Goal: Transaction & Acquisition: Purchase product/service

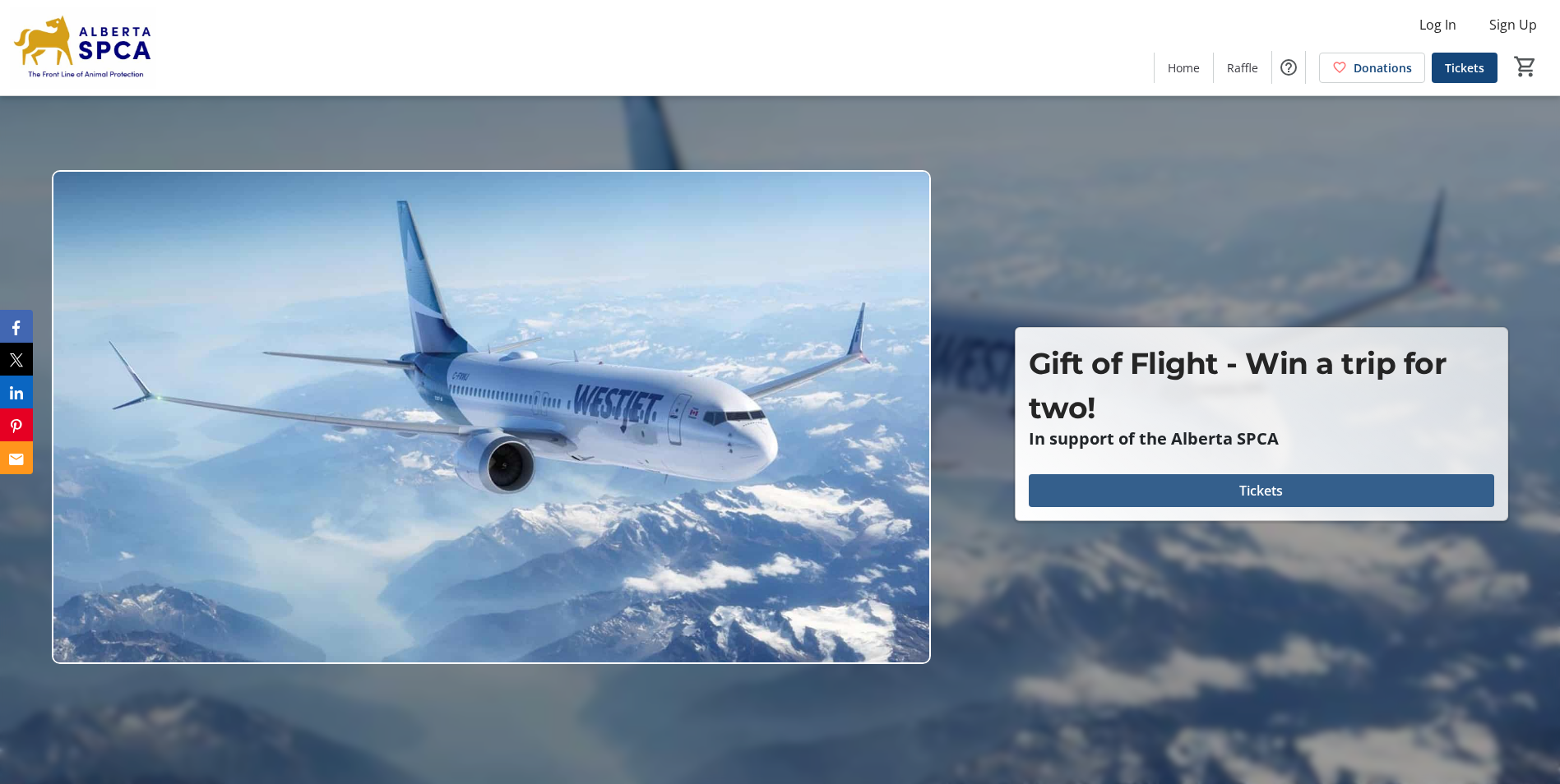
click at [1270, 483] on span "Tickets" at bounding box center [1261, 491] width 44 height 20
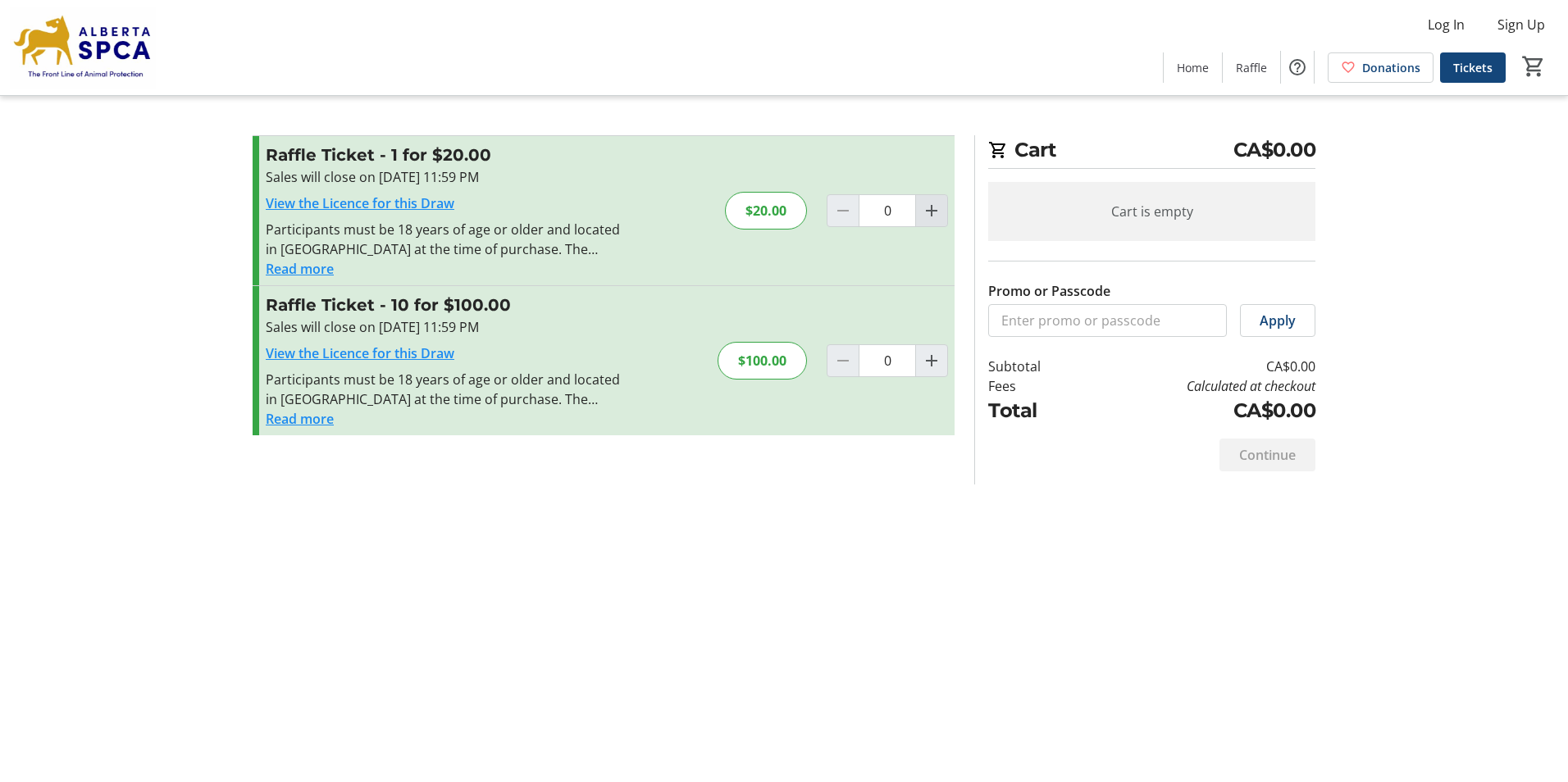
click at [929, 212] on mat-icon "Increment by one" at bounding box center [931, 210] width 20 height 20
type input "1"
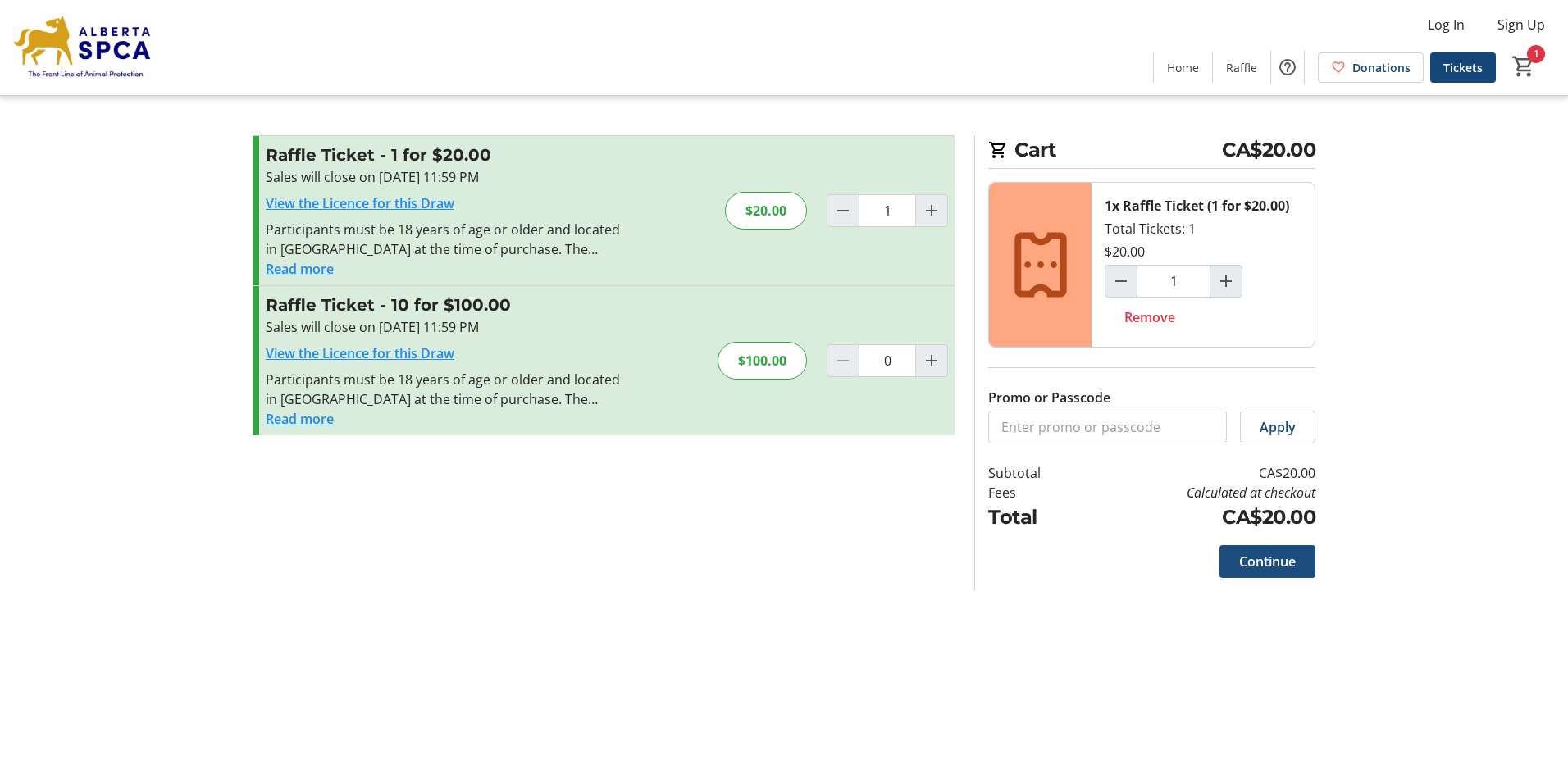
click at [1268, 565] on span "Continue" at bounding box center [1267, 562] width 56 height 20
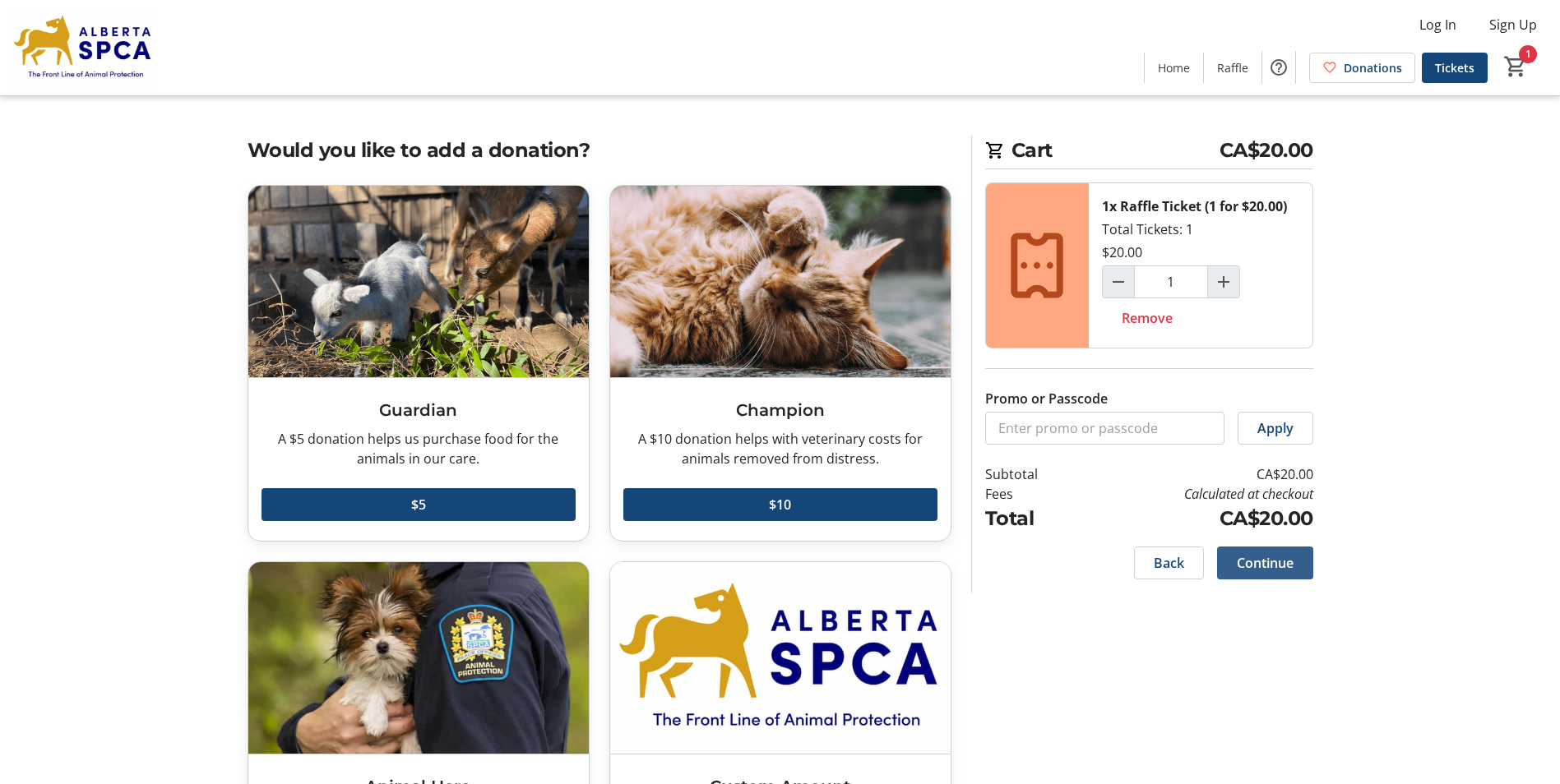
click at [1277, 554] on span "Continue" at bounding box center [1265, 563] width 56 height 20
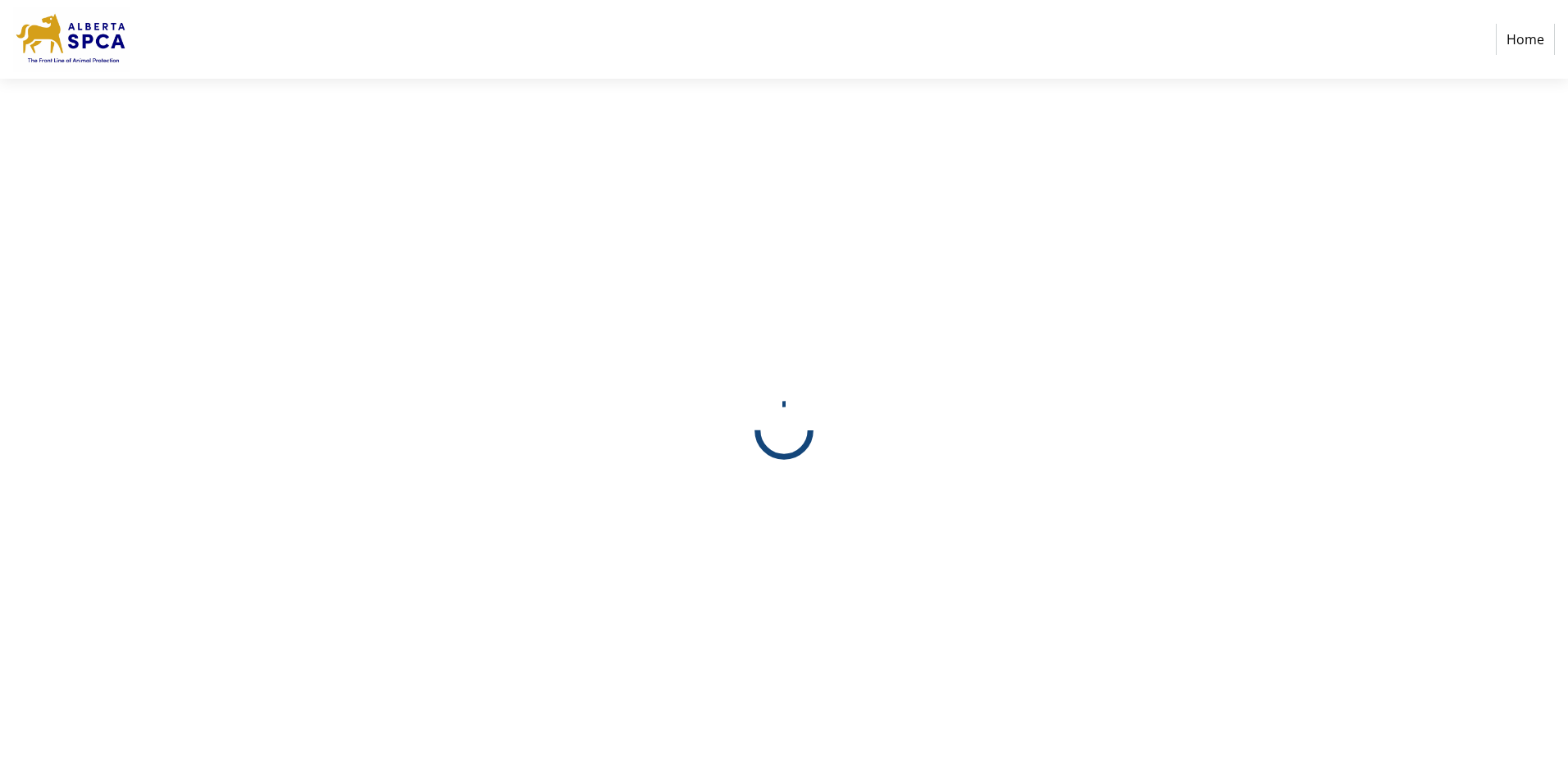
select select "CA"
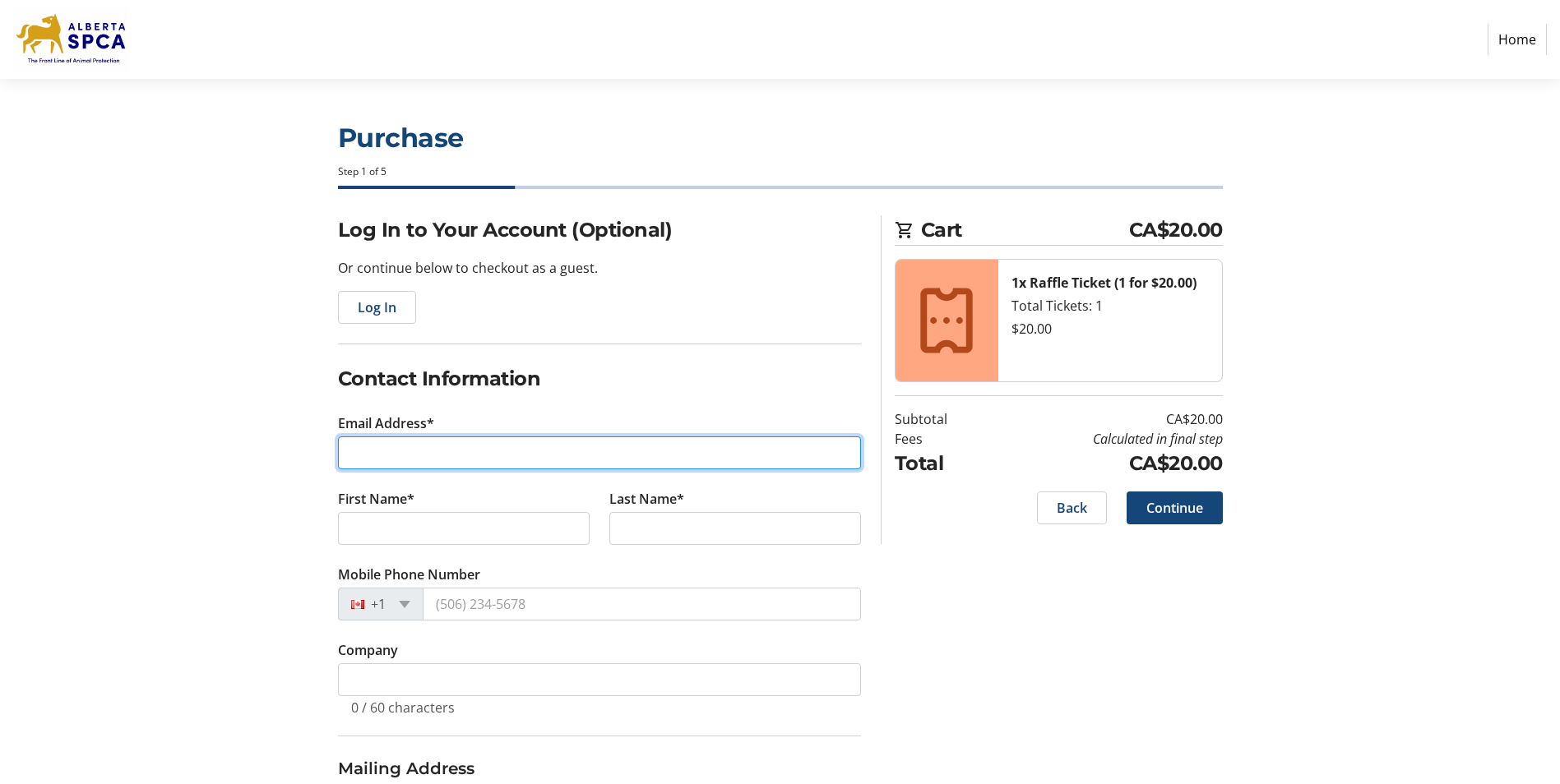
click at [419, 439] on input "Email Address*" at bounding box center [599, 452] width 523 height 33
type input "[EMAIL_ADDRESS][DOMAIN_NAME]"
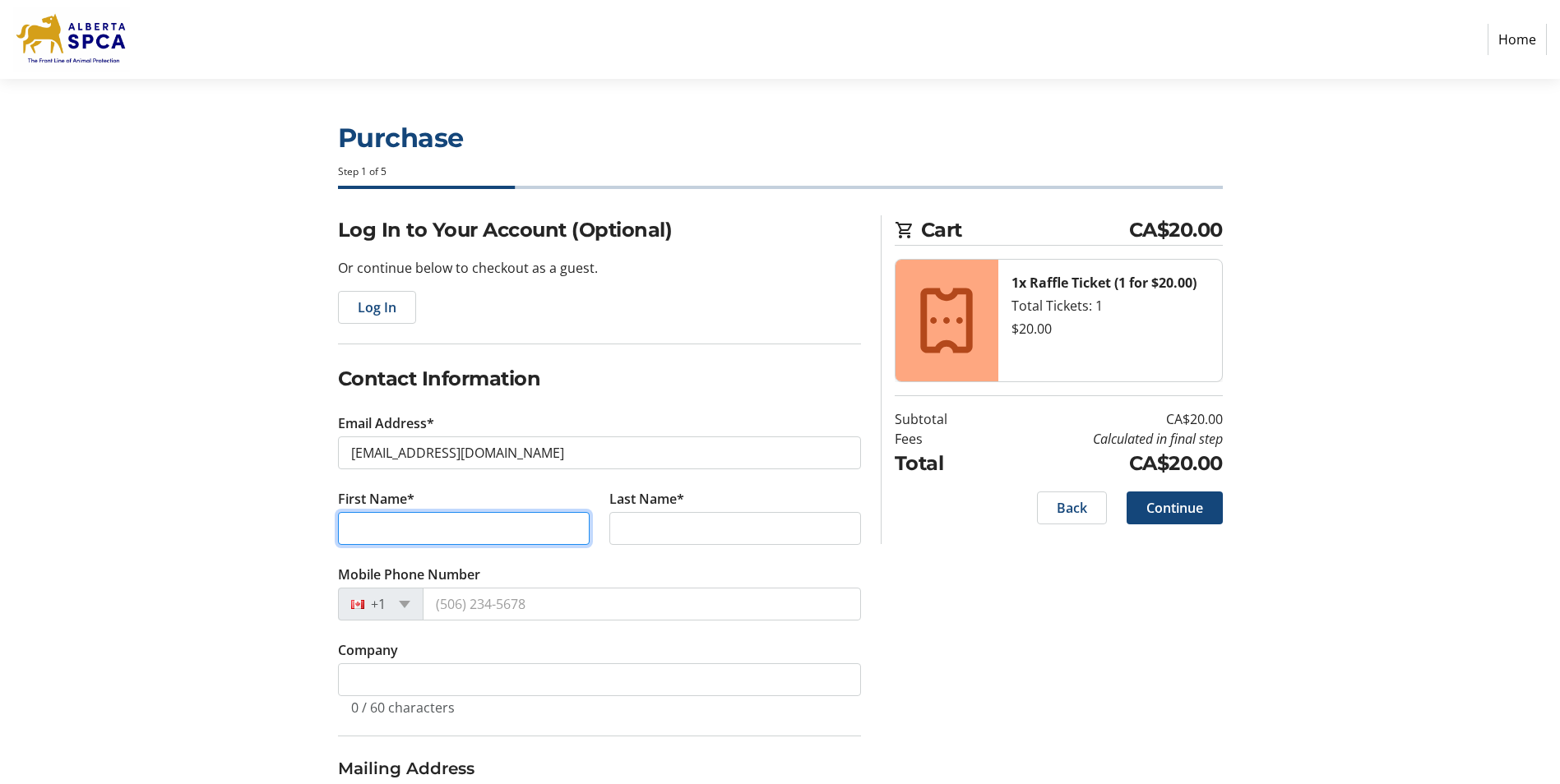
type input "[PERSON_NAME]"
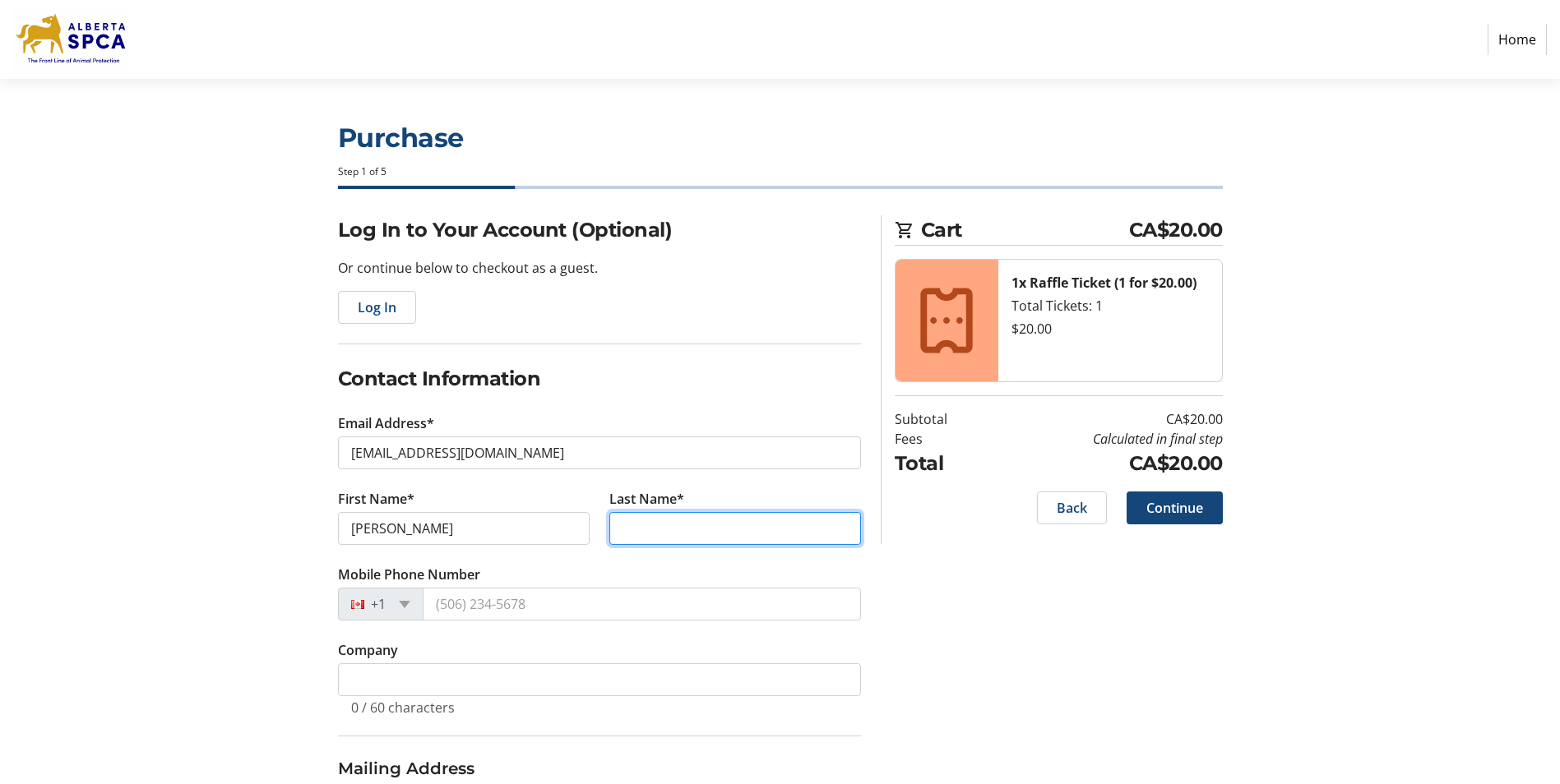
type input "Wishwan"
type input "#124 524 [PERSON_NAME] Parade"
type input "[GEOGRAPHIC_DATA]"
select select "AB"
type input "T5E 6V2"
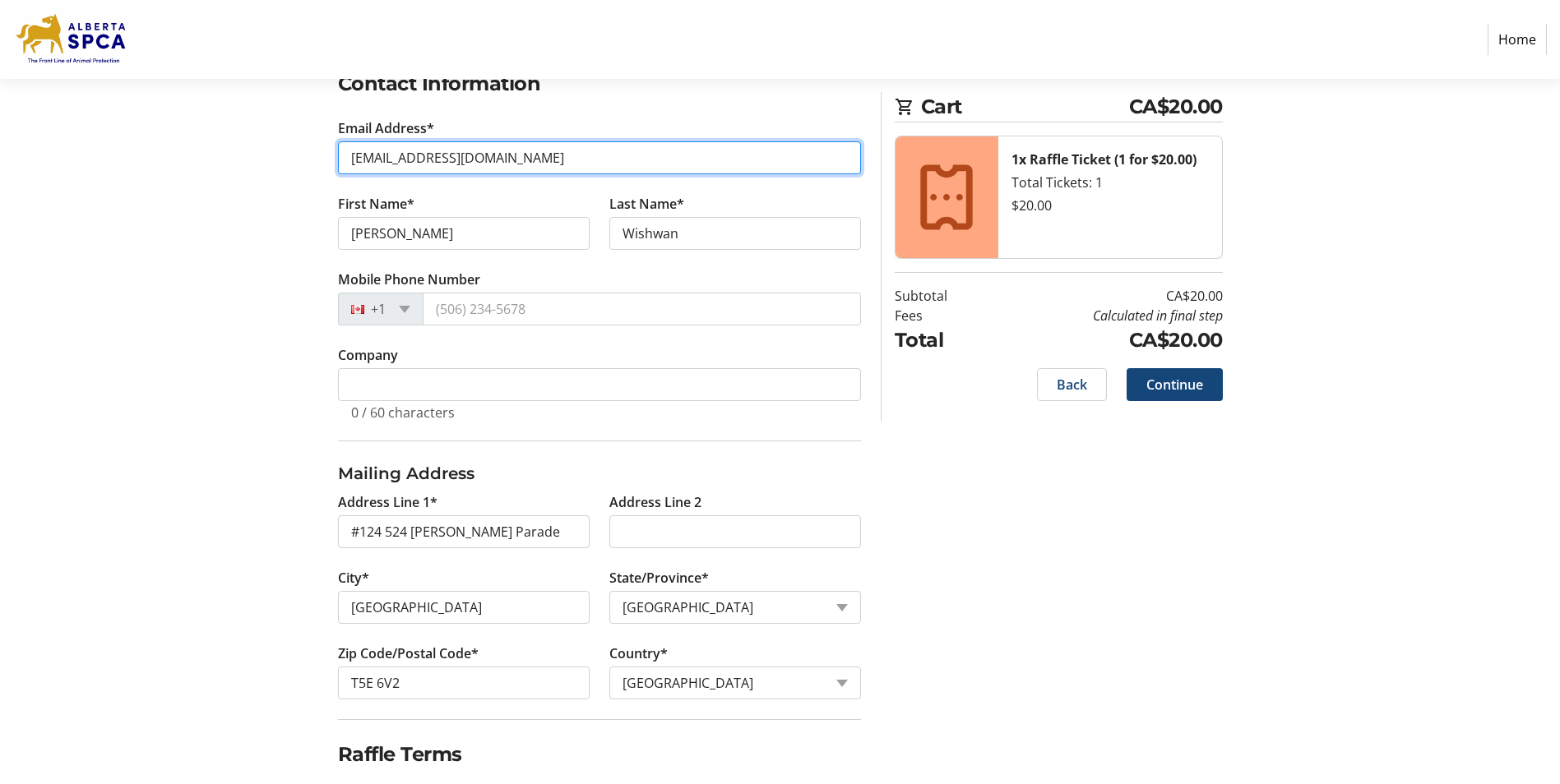
scroll to position [352, 0]
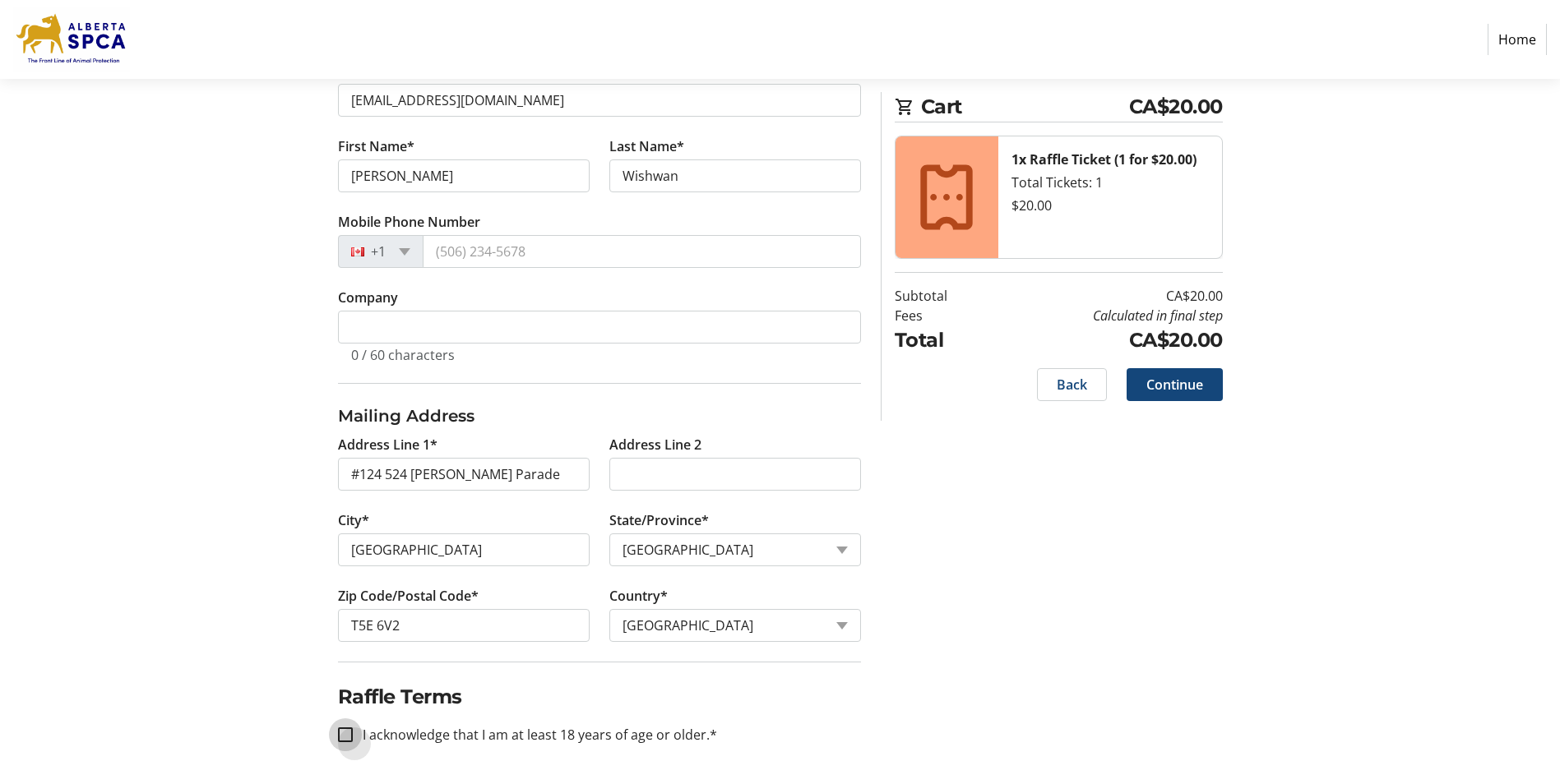
click at [344, 738] on input "I acknowledge that I am at least 18 years of age or older.*" at bounding box center [345, 735] width 15 height 15
checkbox input "true"
click at [1169, 382] on span "Continue" at bounding box center [1174, 385] width 56 height 20
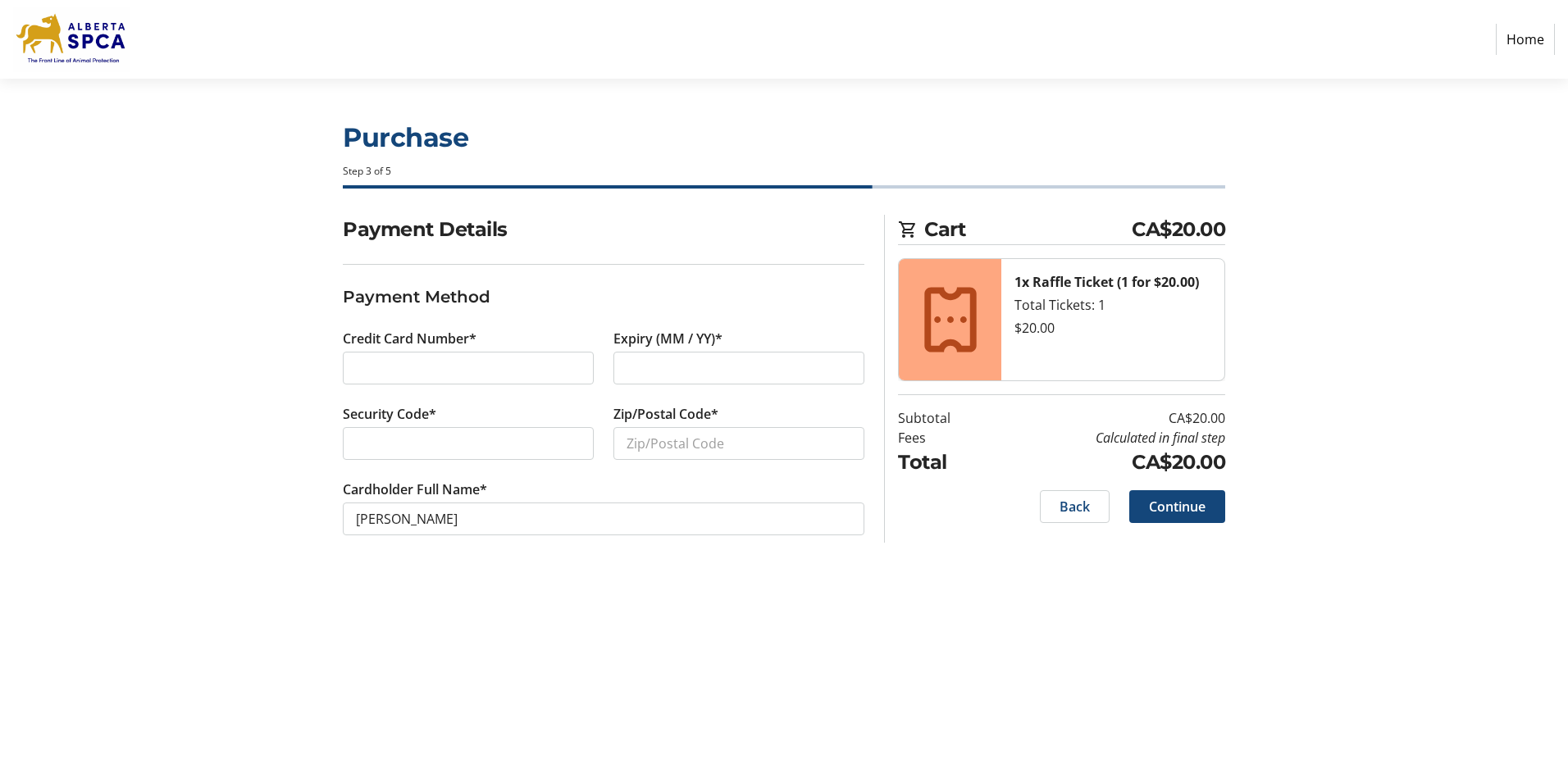
click at [625, 362] on div at bounding box center [739, 367] width 251 height 33
click at [626, 437] on input "Zip/Postal Code*" at bounding box center [739, 443] width 251 height 33
type input "T5E6X2"
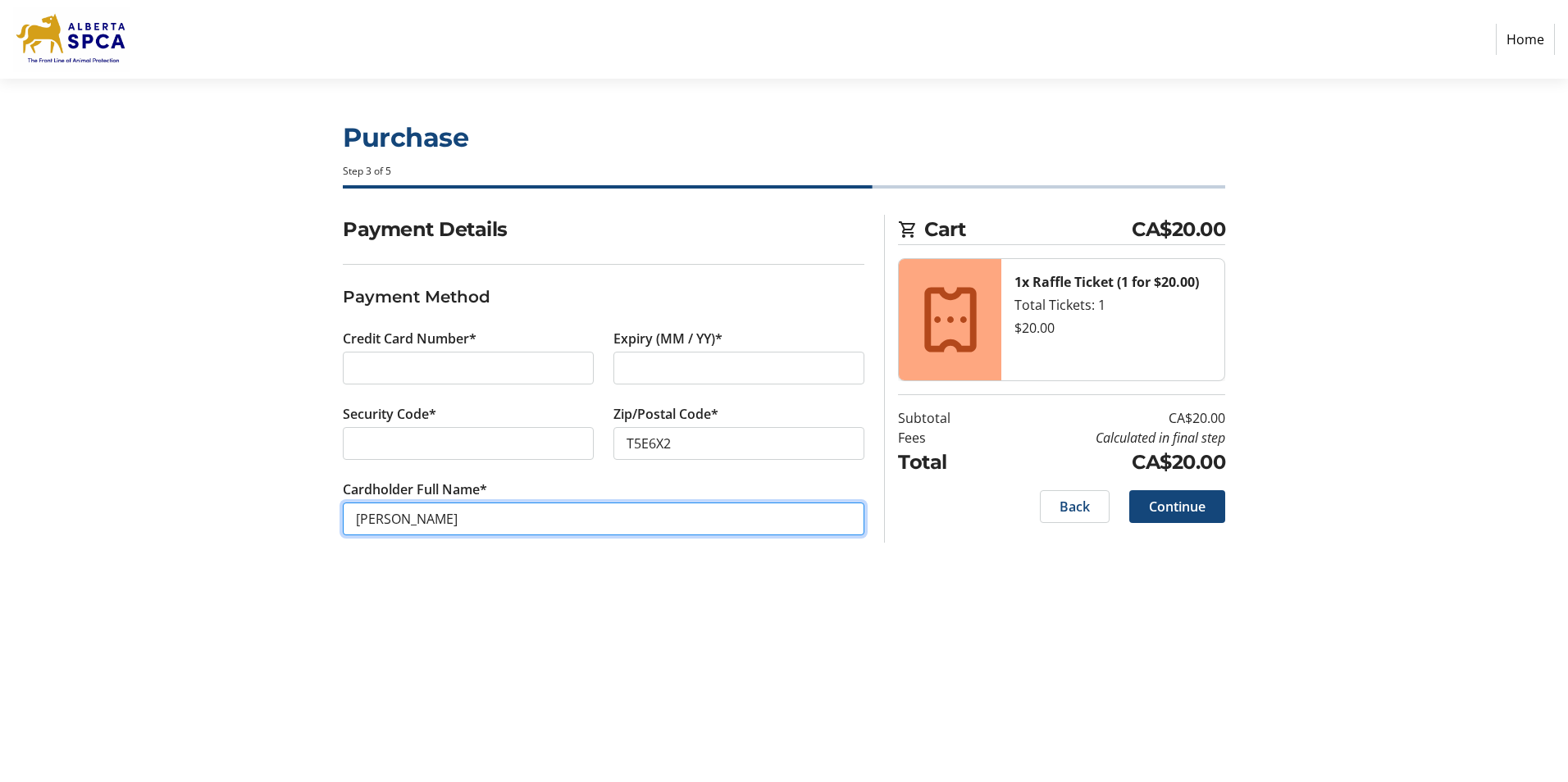
drag, startPoint x: 451, startPoint y: 518, endPoint x: 326, endPoint y: 514, distance: 125.1
click at [326, 514] on div "Payment Details Payment Method Credit Card Number* Expiry (MM / YY)* Security C…" at bounding box center [784, 395] width 1082 height 359
type input "[PERSON_NAME]"
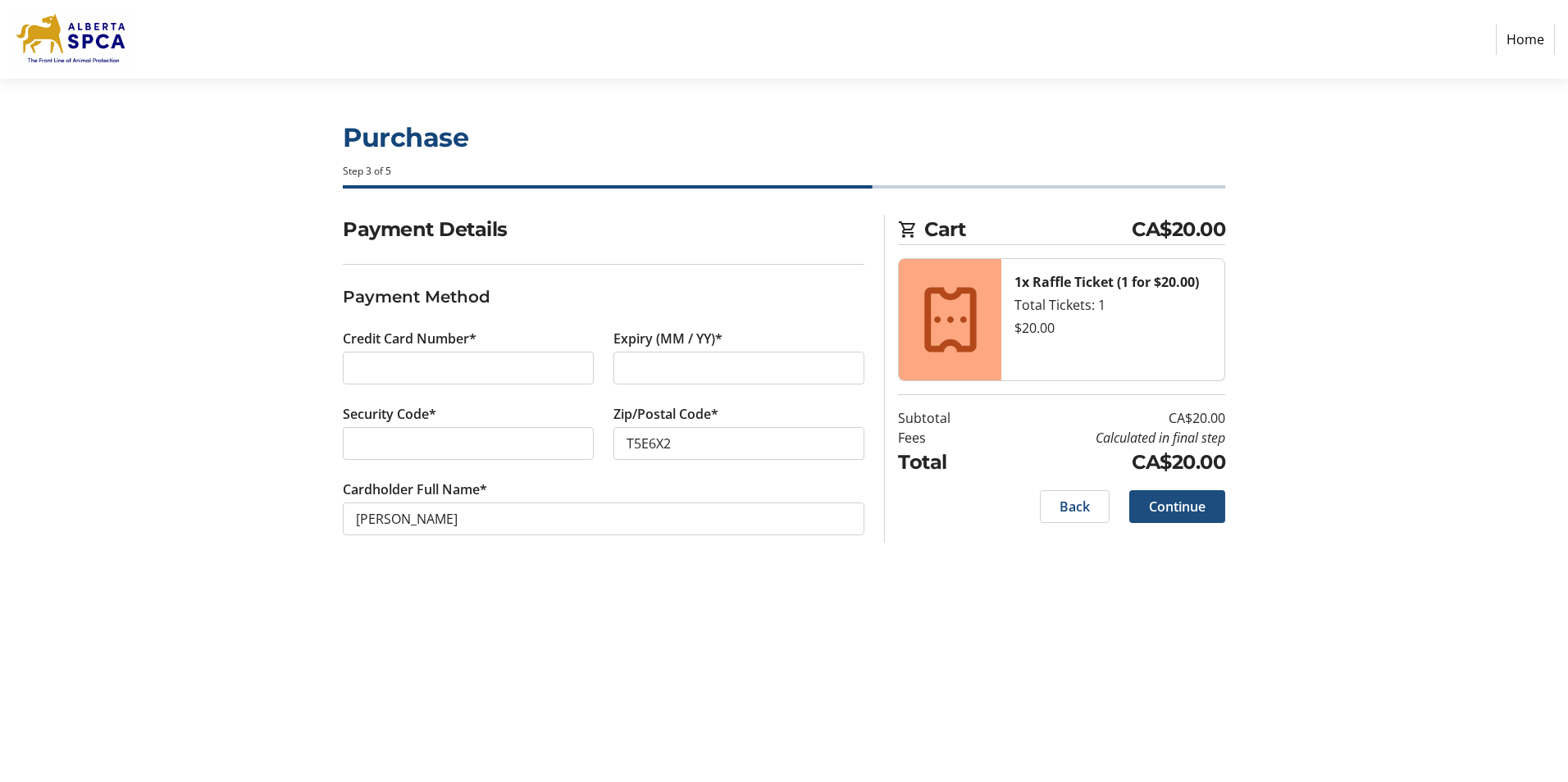
click at [1176, 504] on span "Continue" at bounding box center [1176, 507] width 56 height 20
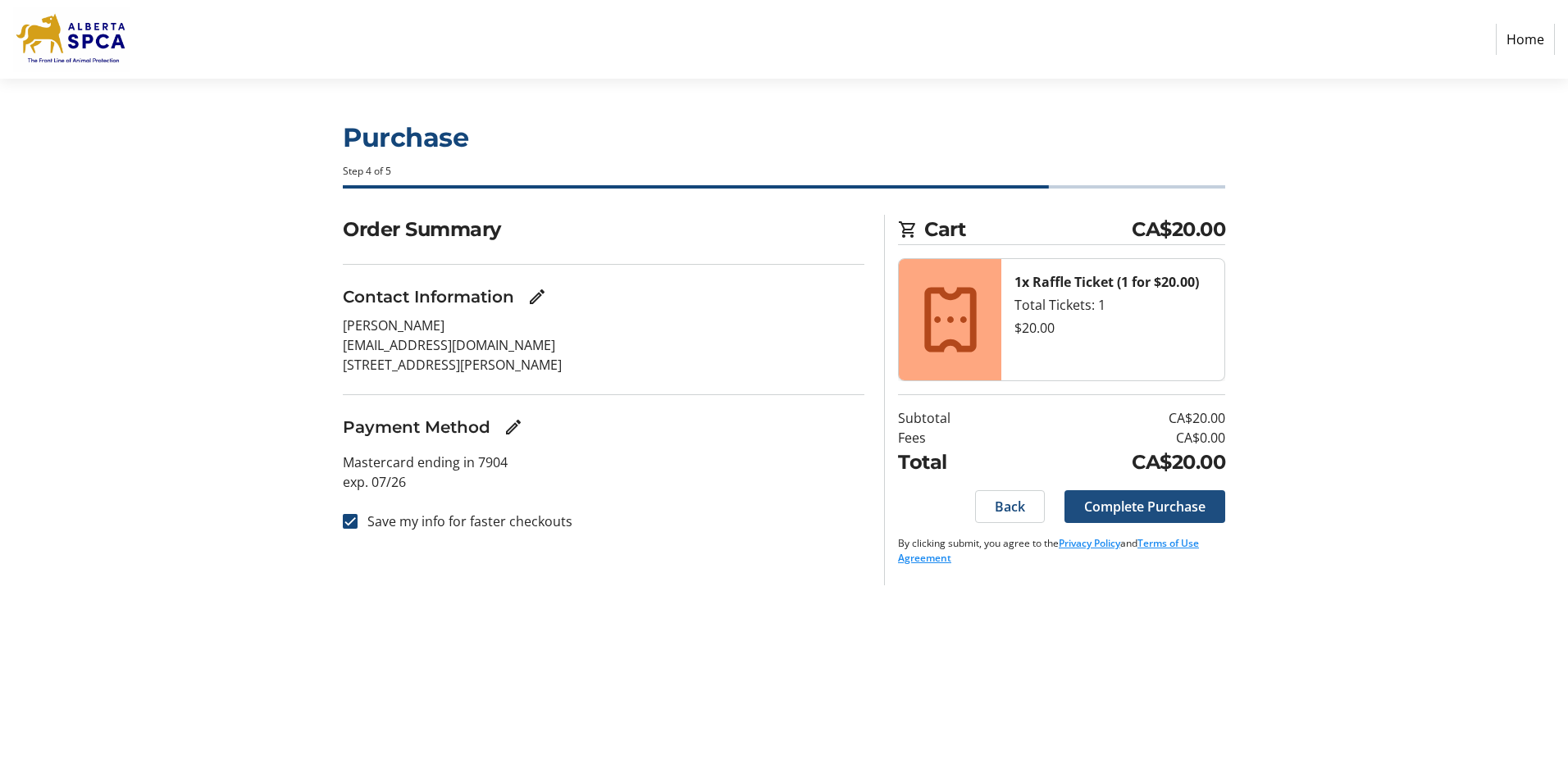
click at [1141, 504] on span "Complete Purchase" at bounding box center [1144, 507] width 121 height 20
